Goal: Task Accomplishment & Management: Manage account settings

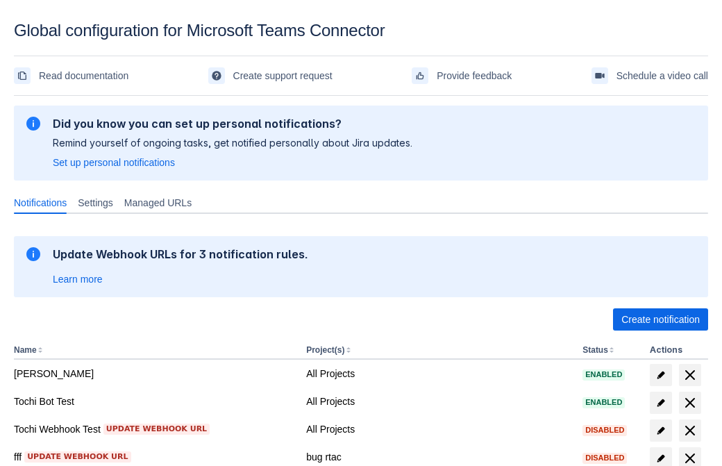
click at [661, 320] on span "Create notification" at bounding box center [661, 319] width 78 height 22
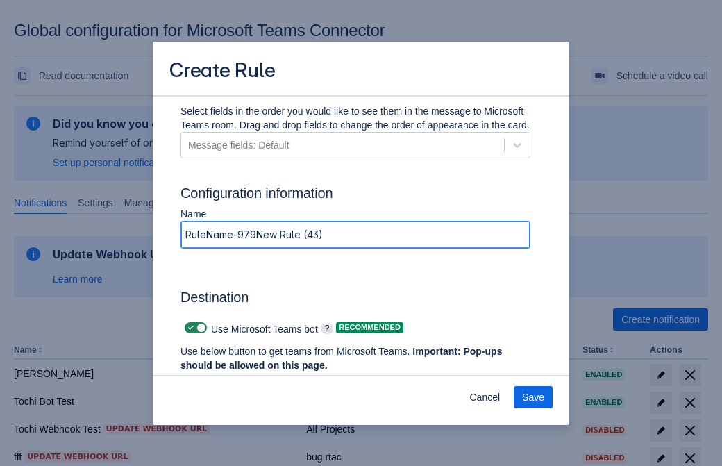
type input "RuleName-9790New Rule (43)"
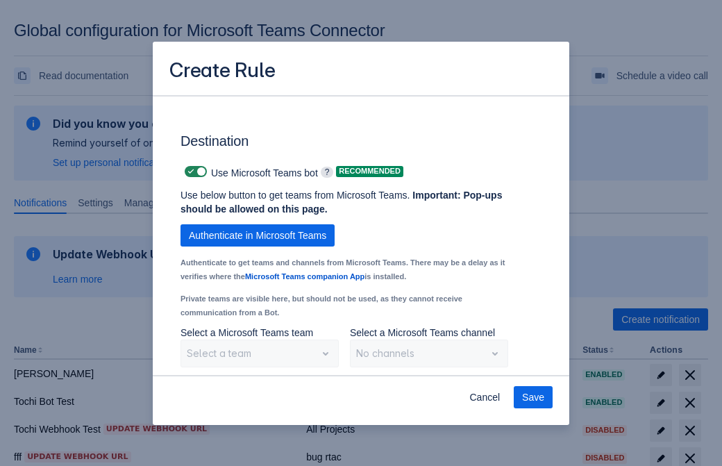
click at [258, 235] on span "Authenticate in Microsoft Teams" at bounding box center [258, 235] width 138 height 22
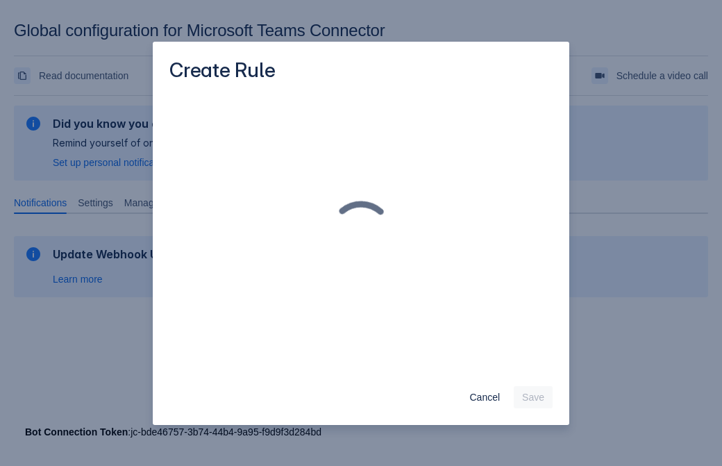
scroll to position [0, 0]
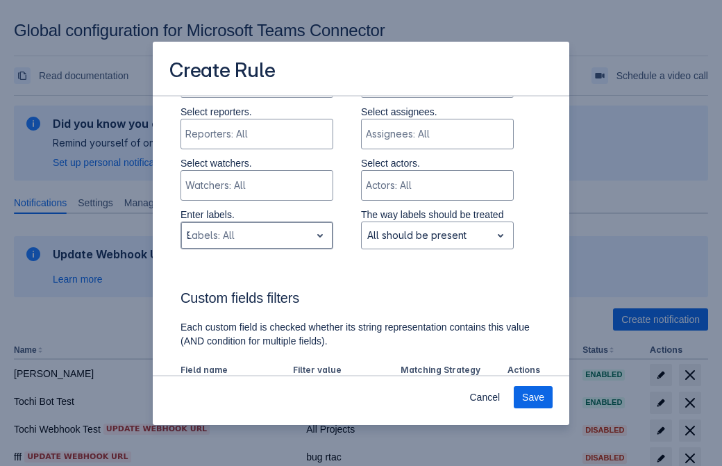
type input "9790_label"
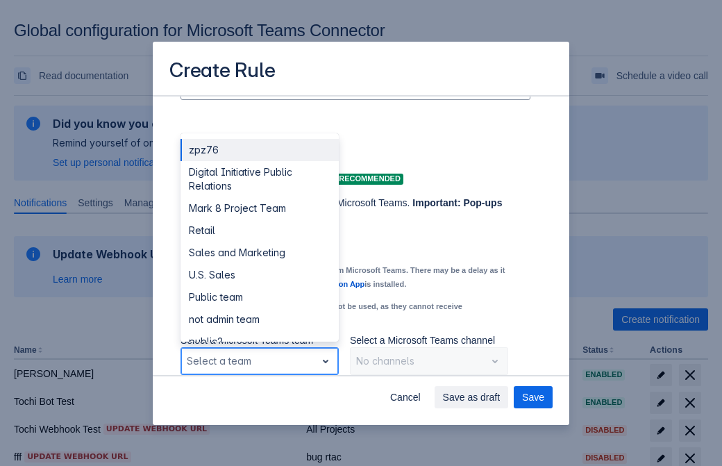
click at [259, 231] on div "Retail" at bounding box center [260, 231] width 158 height 22
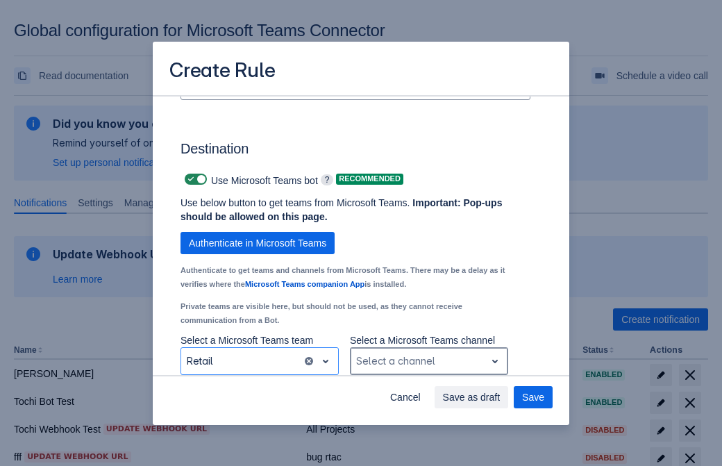
click at [429, 361] on div "Scrollable content" at bounding box center [418, 361] width 124 height 17
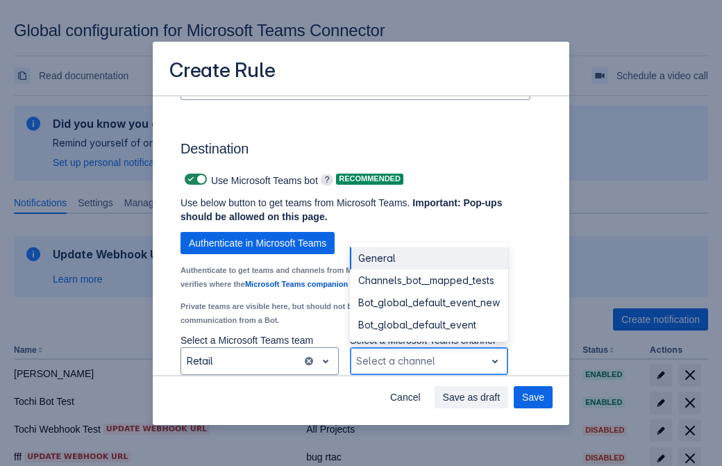
click at [429, 325] on div "Bot_global_default_event" at bounding box center [429, 325] width 158 height 22
click at [501, 397] on span "Save as draft" at bounding box center [472, 397] width 58 height 22
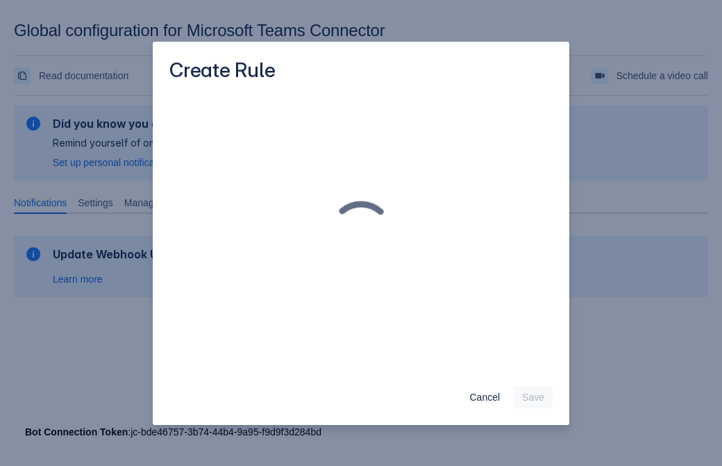
scroll to position [0, 0]
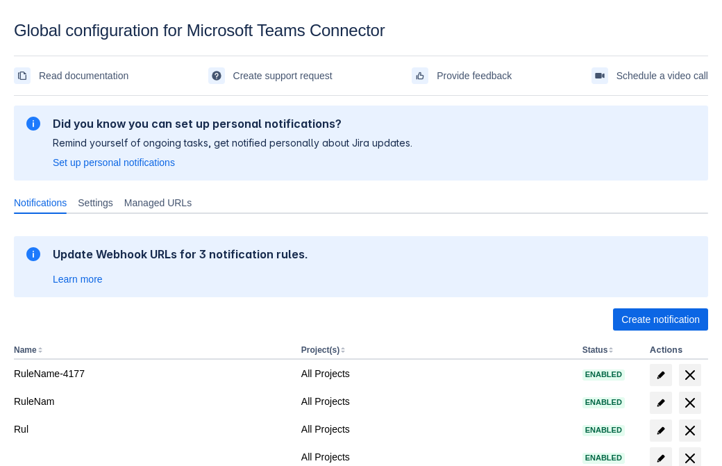
scroll to position [287, 0]
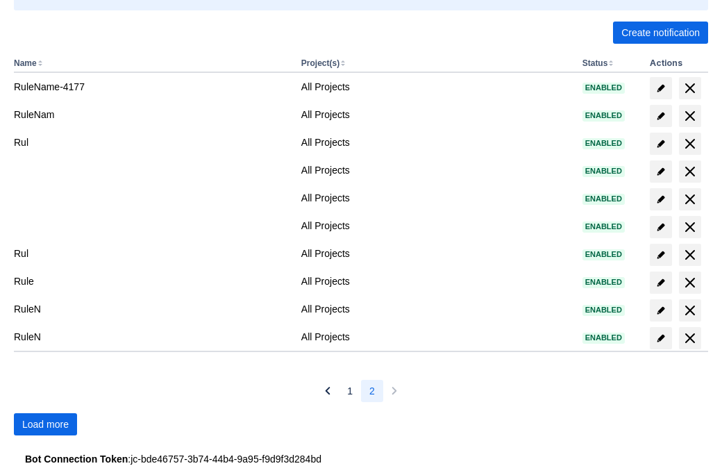
click at [45, 424] on span "Load more" at bounding box center [45, 424] width 47 height 22
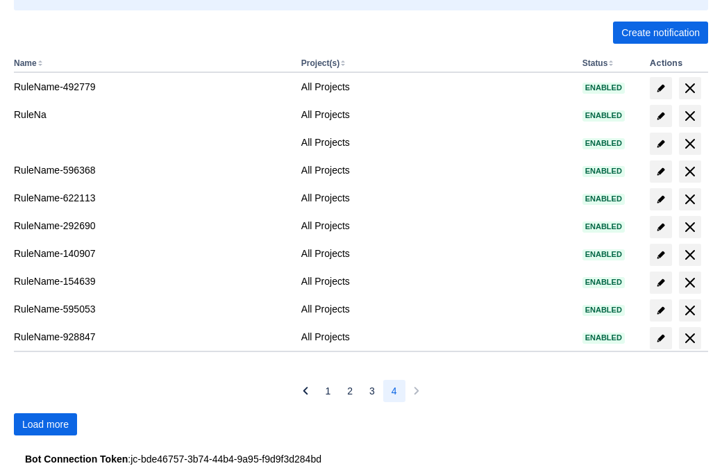
click at [45, 424] on span "Load more" at bounding box center [45, 424] width 47 height 22
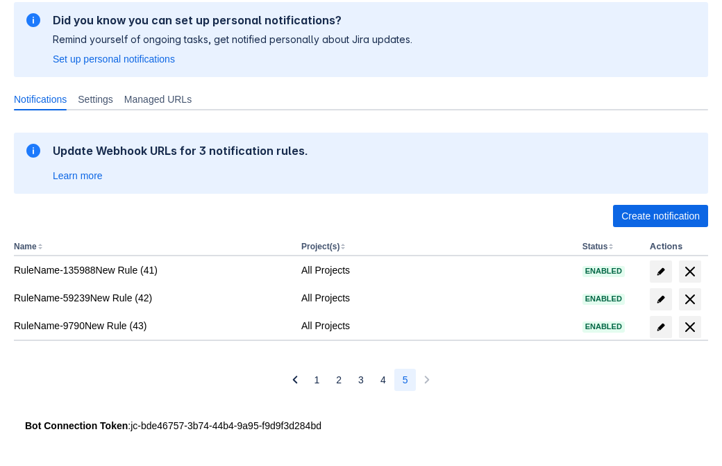
scroll to position [104, 0]
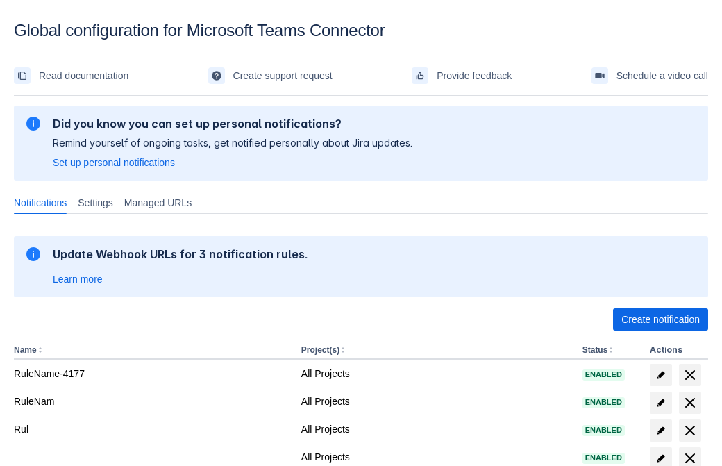
scroll to position [287, 0]
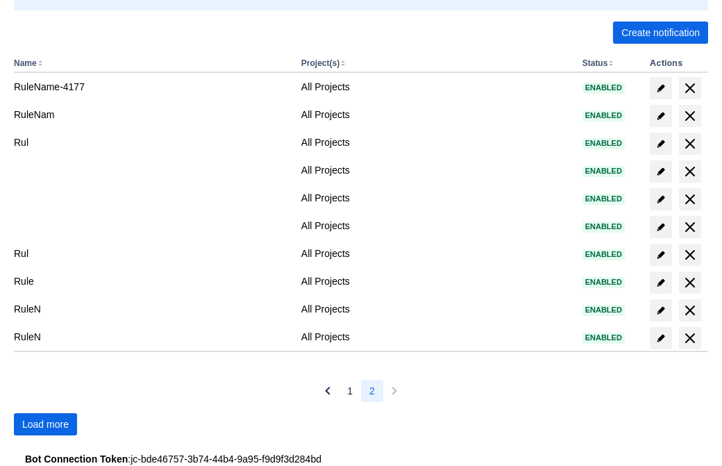
click at [45, 424] on span "Load more" at bounding box center [45, 424] width 47 height 22
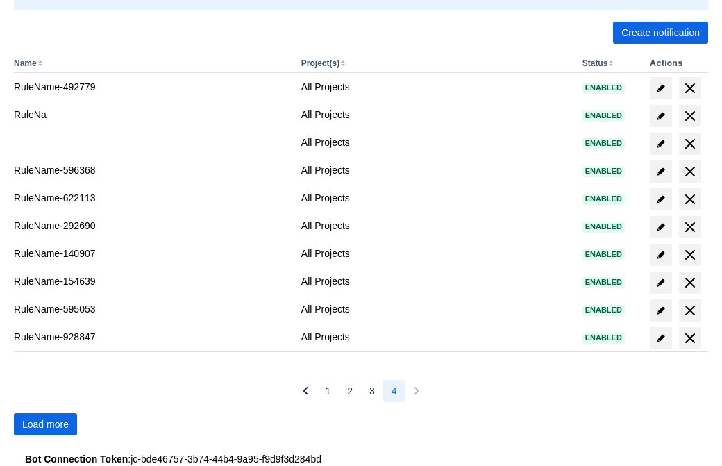
click at [45, 424] on span "Load more" at bounding box center [45, 424] width 47 height 22
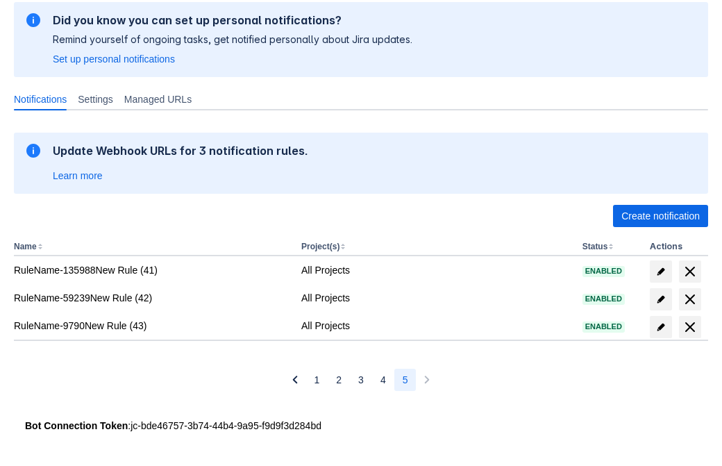
click at [690, 327] on span "delete" at bounding box center [690, 327] width 17 height 17
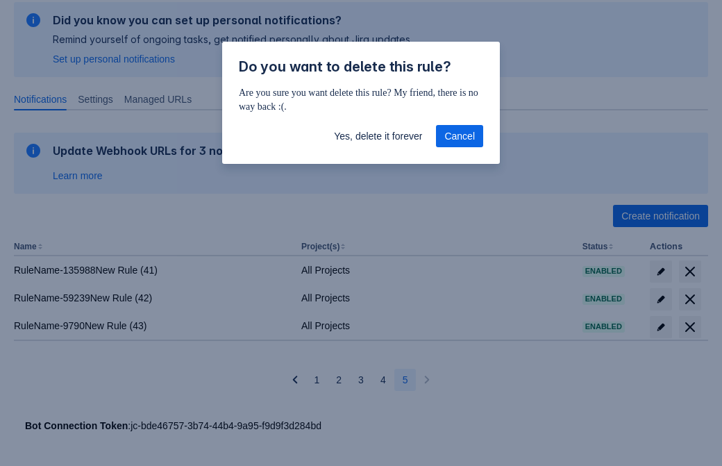
click at [378, 136] on span "Yes, delete it forever" at bounding box center [378, 136] width 88 height 22
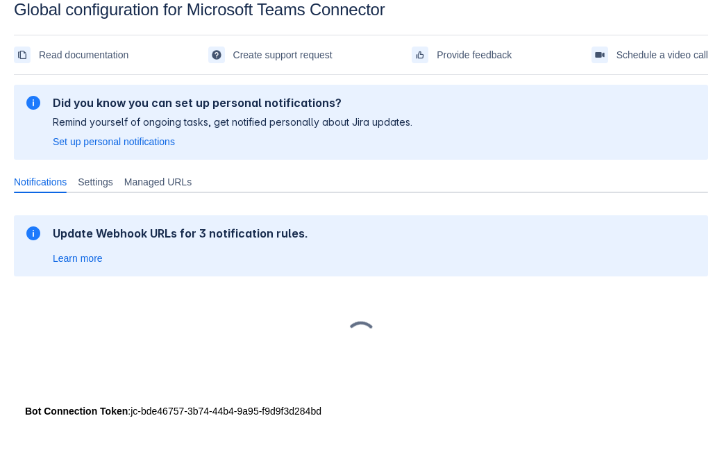
scroll to position [21, 0]
